Goal: Check status: Check status

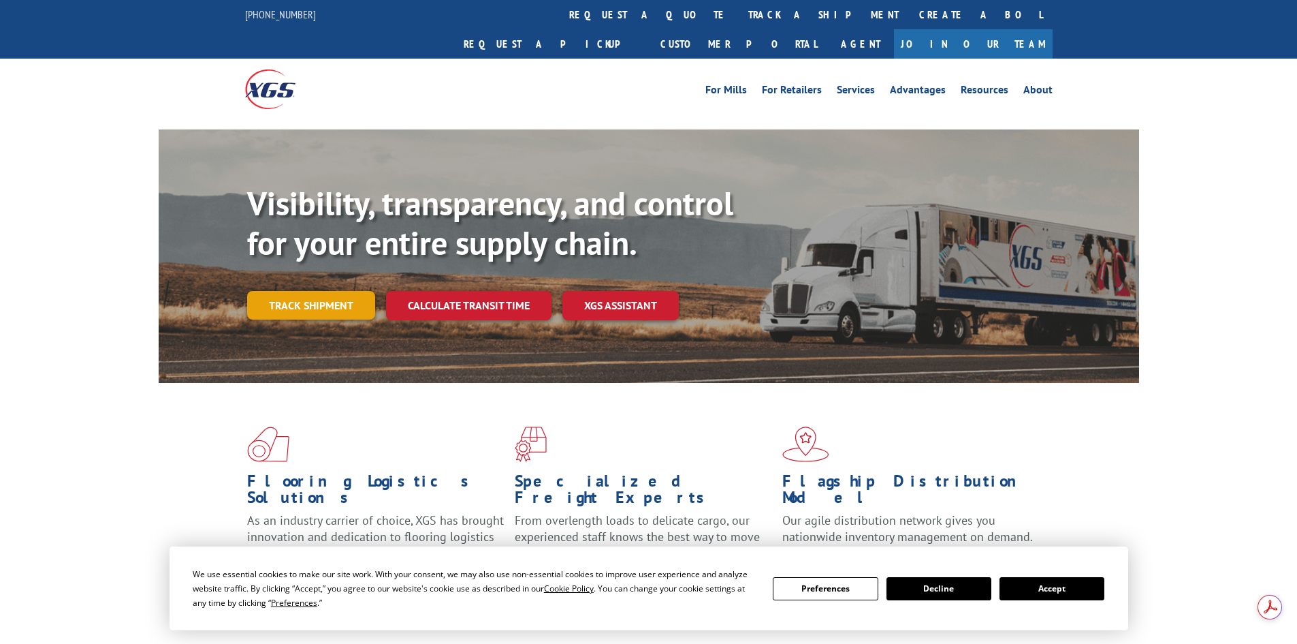
click at [332, 291] on link "Track shipment" at bounding box center [311, 305] width 128 height 29
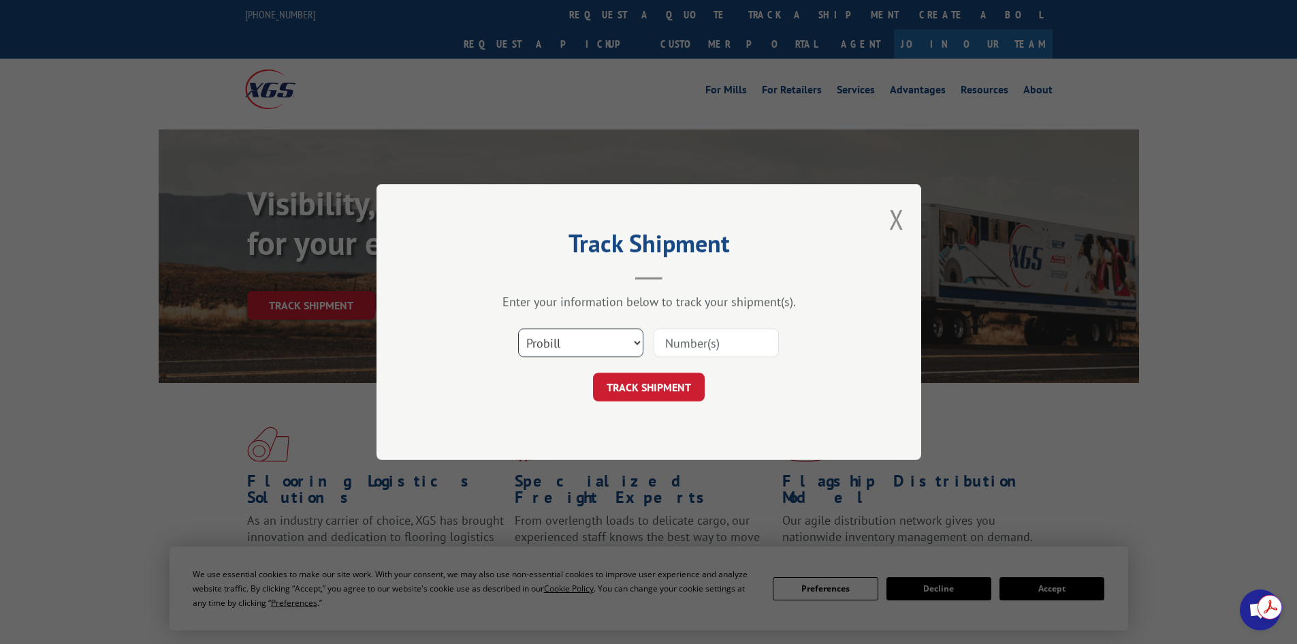
click at [544, 353] on select "Select category... Probill BOL PO" at bounding box center [580, 342] width 125 height 29
select select "bol"
click at [518, 328] on select "Select category... Probill BOL PO" at bounding box center [580, 342] width 125 height 29
click at [695, 350] on input at bounding box center [716, 342] width 125 height 29
type input "54400390"
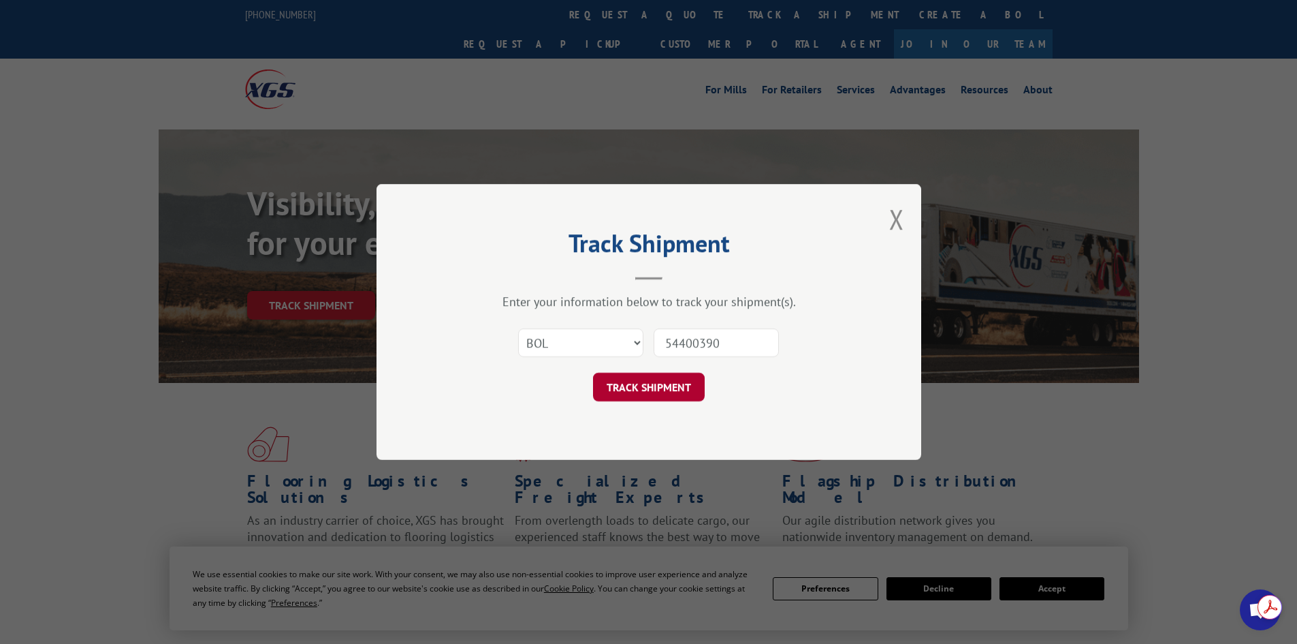
click at [667, 389] on button "TRACK SHIPMENT" at bounding box center [649, 387] width 112 height 29
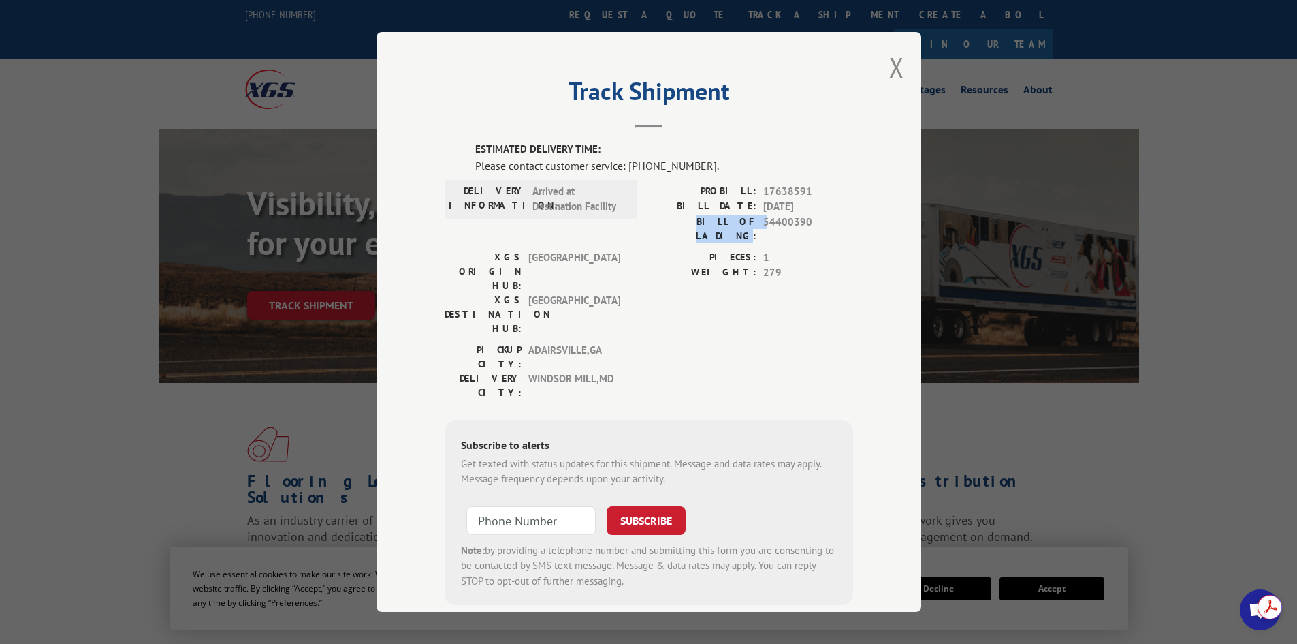
drag, startPoint x: 747, startPoint y: 223, endPoint x: 686, endPoint y: 222, distance: 61.3
click at [686, 222] on label "BILL OF LADING:" at bounding box center [703, 229] width 108 height 29
click at [766, 230] on div "PROBILL: 17638591 BILL DATE: [DATE] BILL OF LADING: 54400390" at bounding box center [751, 217] width 204 height 66
drag, startPoint x: 761, startPoint y: 259, endPoint x: 780, endPoint y: 261, distance: 19.8
click at [780, 265] on span "279" at bounding box center [808, 273] width 90 height 16
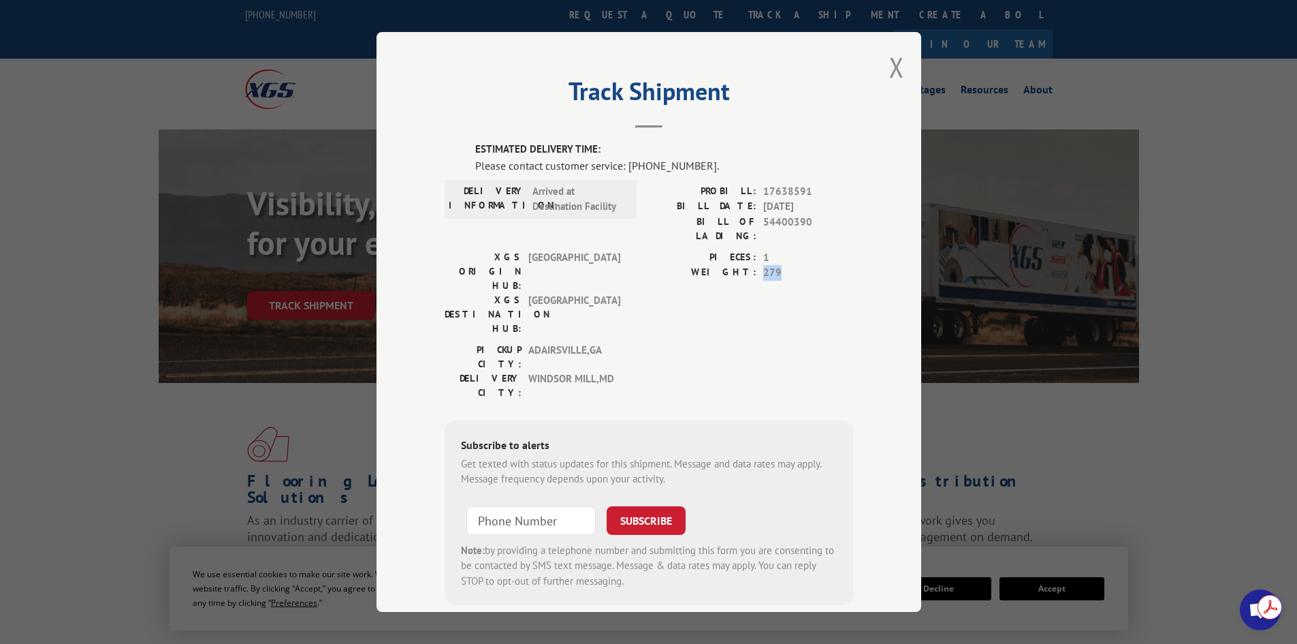
click at [786, 275] on div "PIECES: 1 WEIGHT: 279" at bounding box center [751, 296] width 204 height 93
click at [893, 64] on button "Close modal" at bounding box center [896, 67] width 15 height 36
